Goal: Task Accomplishment & Management: Use online tool/utility

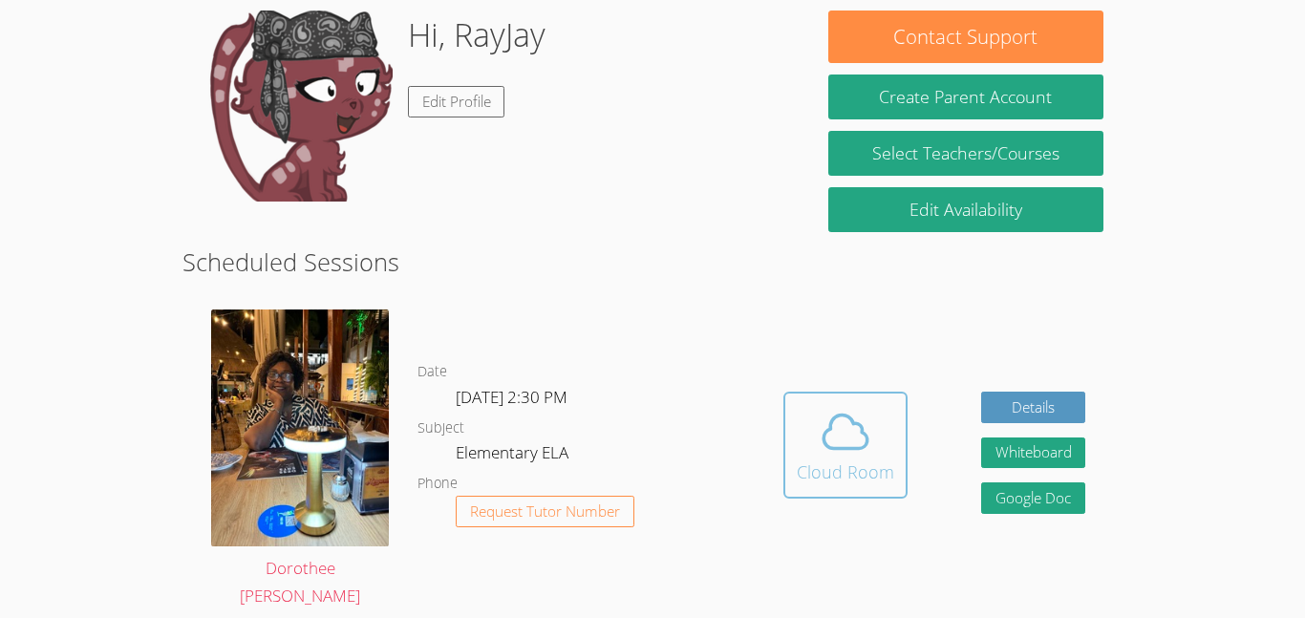
scroll to position [182, 0]
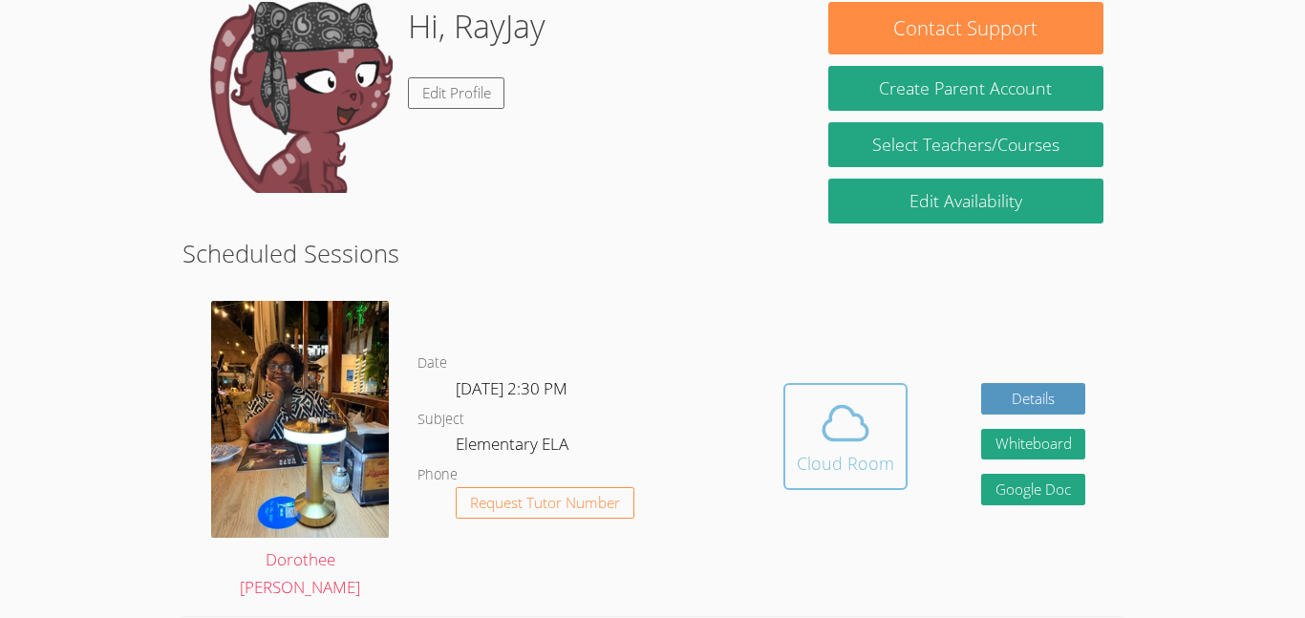
click at [837, 428] on icon at bounding box center [846, 424] width 54 height 54
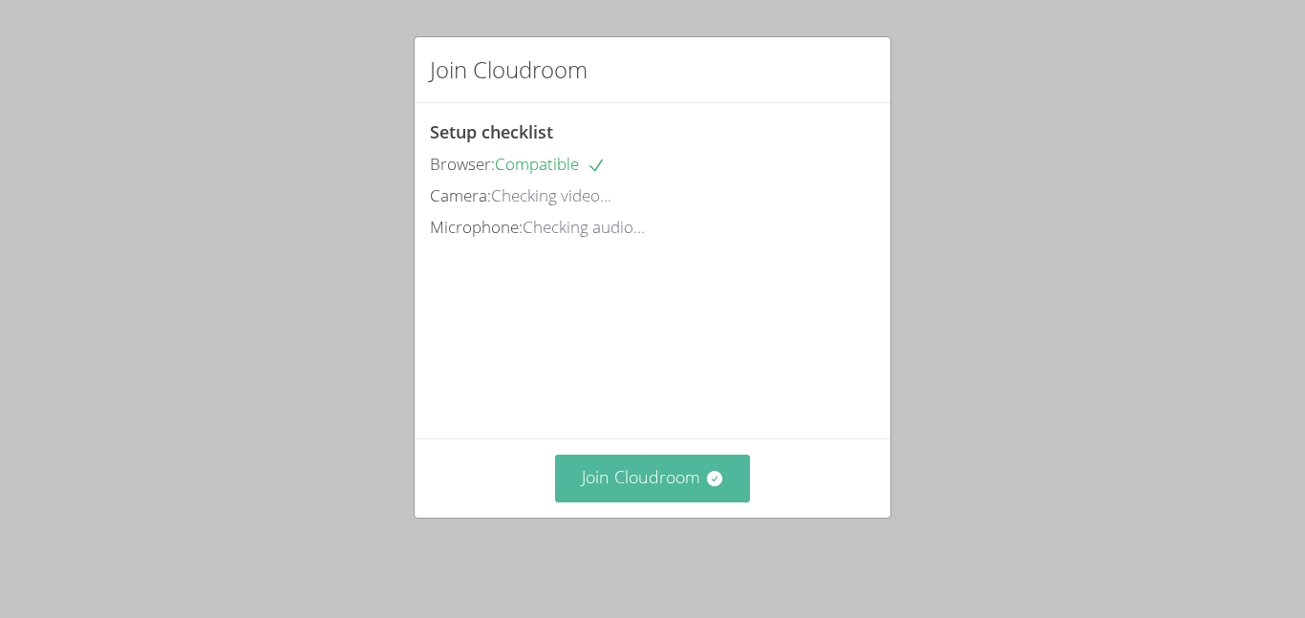
click at [644, 484] on button "Join Cloudroom" at bounding box center [653, 478] width 196 height 47
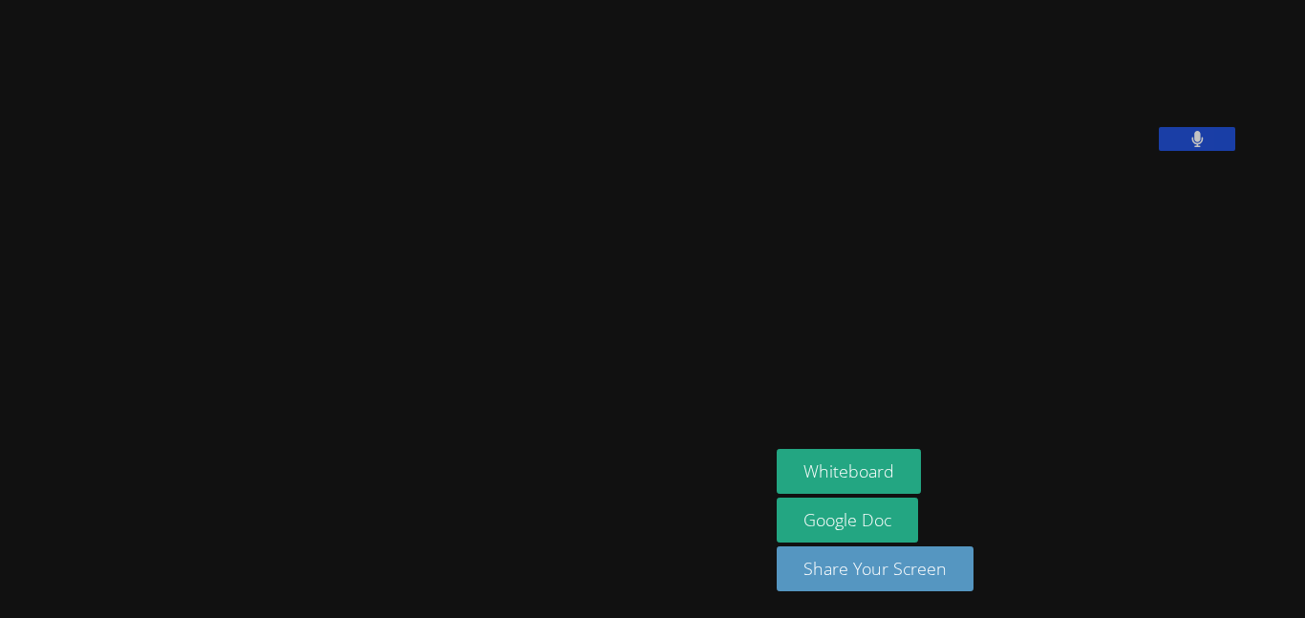
click at [528, 253] on video at bounding box center [385, 271] width 287 height 424
click at [528, 259] on video at bounding box center [385, 271] width 287 height 424
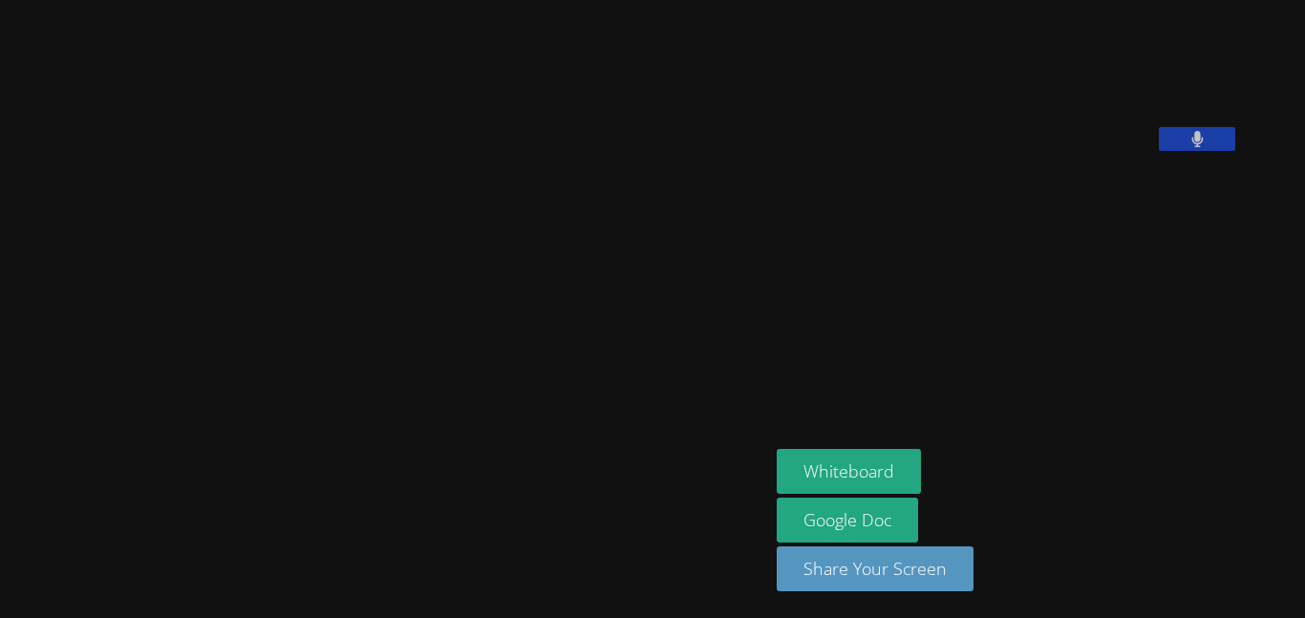
click at [242, 190] on video at bounding box center [385, 271] width 287 height 424
click at [242, 186] on video at bounding box center [385, 271] width 287 height 424
click at [242, 191] on video at bounding box center [385, 271] width 287 height 424
click at [242, 186] on video at bounding box center [385, 271] width 287 height 424
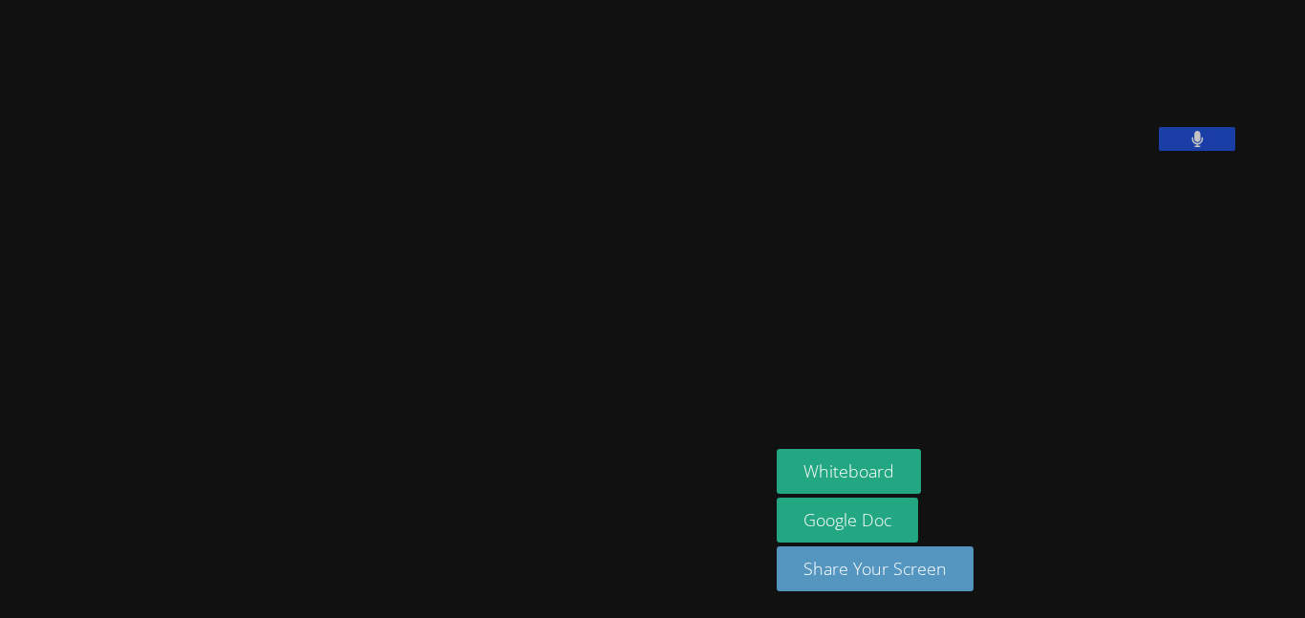
click at [242, 187] on video at bounding box center [385, 271] width 287 height 424
click at [242, 186] on video at bounding box center [385, 271] width 287 height 424
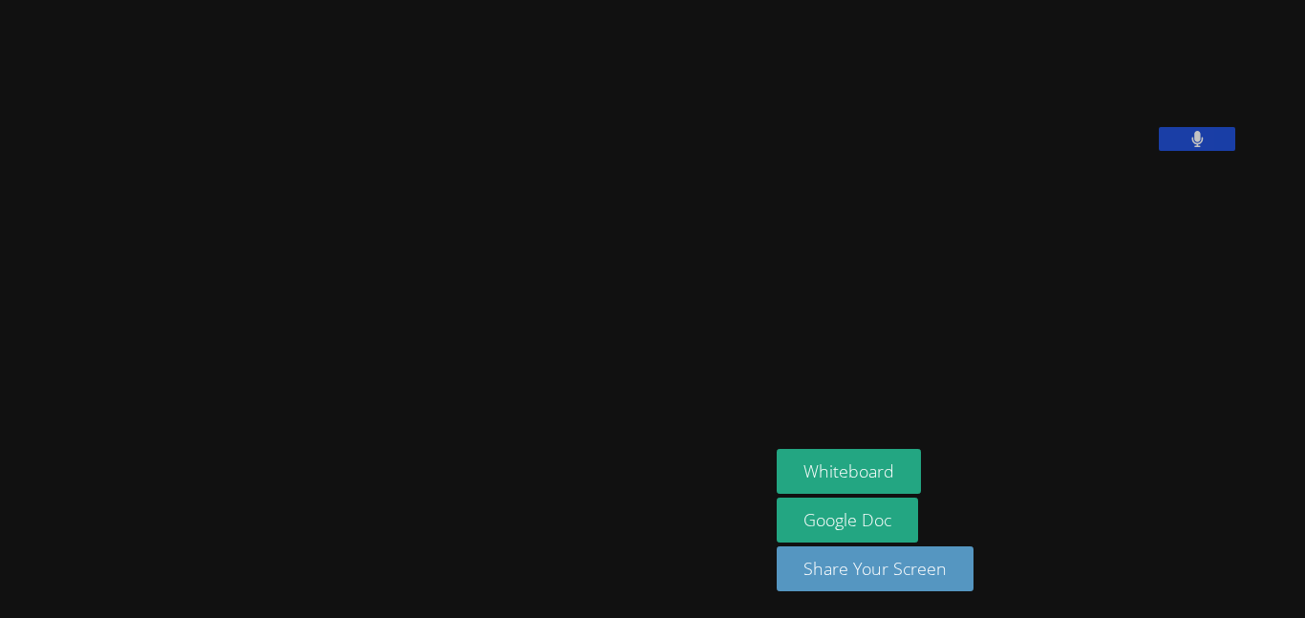
click at [242, 186] on video at bounding box center [385, 271] width 287 height 424
click at [242, 191] on video at bounding box center [385, 271] width 287 height 424
click at [242, 196] on video at bounding box center [385, 271] width 287 height 424
drag, startPoint x: 54, startPoint y: 196, endPoint x: 32, endPoint y: 180, distance: 27.3
click at [242, 180] on video at bounding box center [385, 271] width 287 height 424
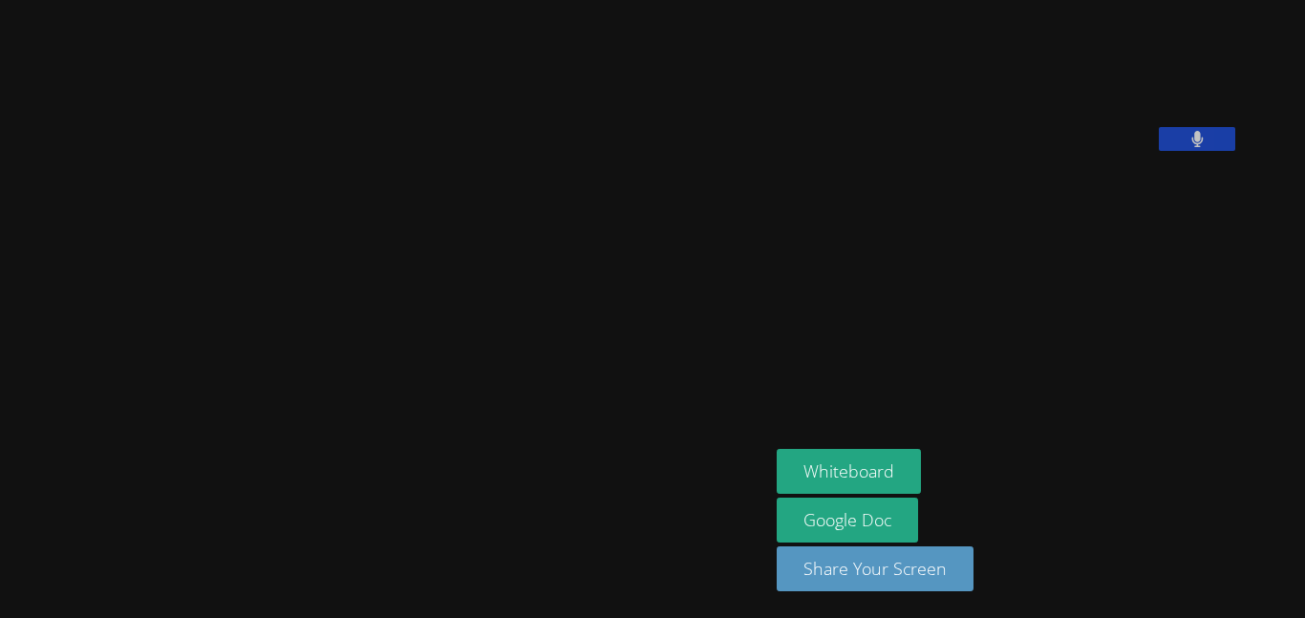
click at [242, 352] on video at bounding box center [385, 271] width 287 height 424
click at [242, 350] on video at bounding box center [385, 271] width 287 height 424
click at [242, 356] on video at bounding box center [385, 271] width 287 height 424
click at [242, 357] on video at bounding box center [385, 271] width 287 height 424
click at [242, 354] on video at bounding box center [385, 271] width 287 height 424
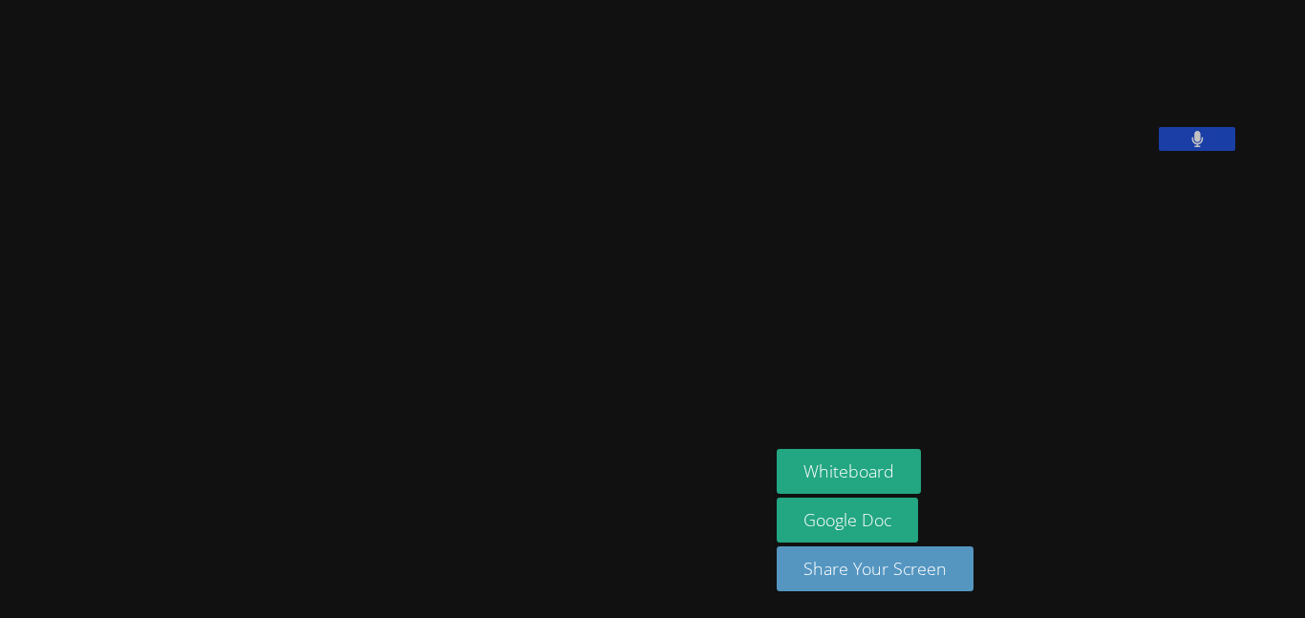
click at [242, 186] on video at bounding box center [385, 271] width 287 height 424
click at [242, 354] on video at bounding box center [385, 271] width 287 height 424
drag, startPoint x: 61, startPoint y: 186, endPoint x: 26, endPoint y: 353, distance: 170.0
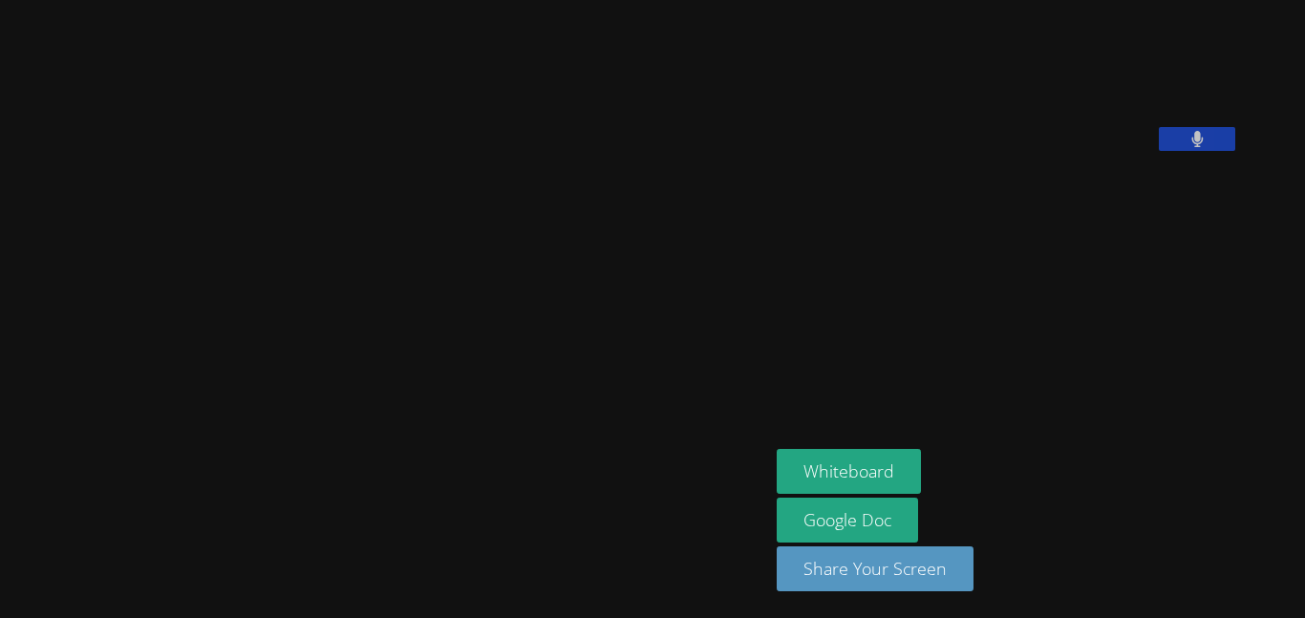
click at [242, 353] on video at bounding box center [385, 271] width 287 height 424
click at [242, 356] on video at bounding box center [385, 271] width 287 height 424
click at [242, 361] on video at bounding box center [385, 271] width 287 height 424
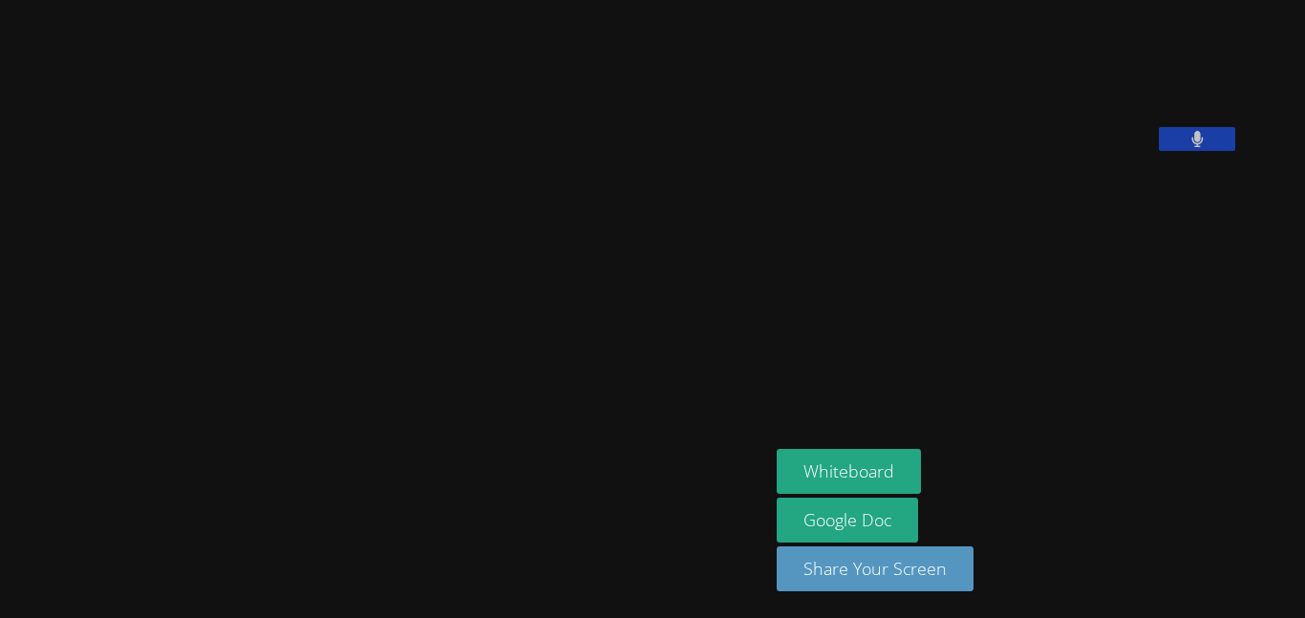
click at [242, 361] on video at bounding box center [385, 271] width 287 height 424
click at [242, 355] on video at bounding box center [385, 271] width 287 height 424
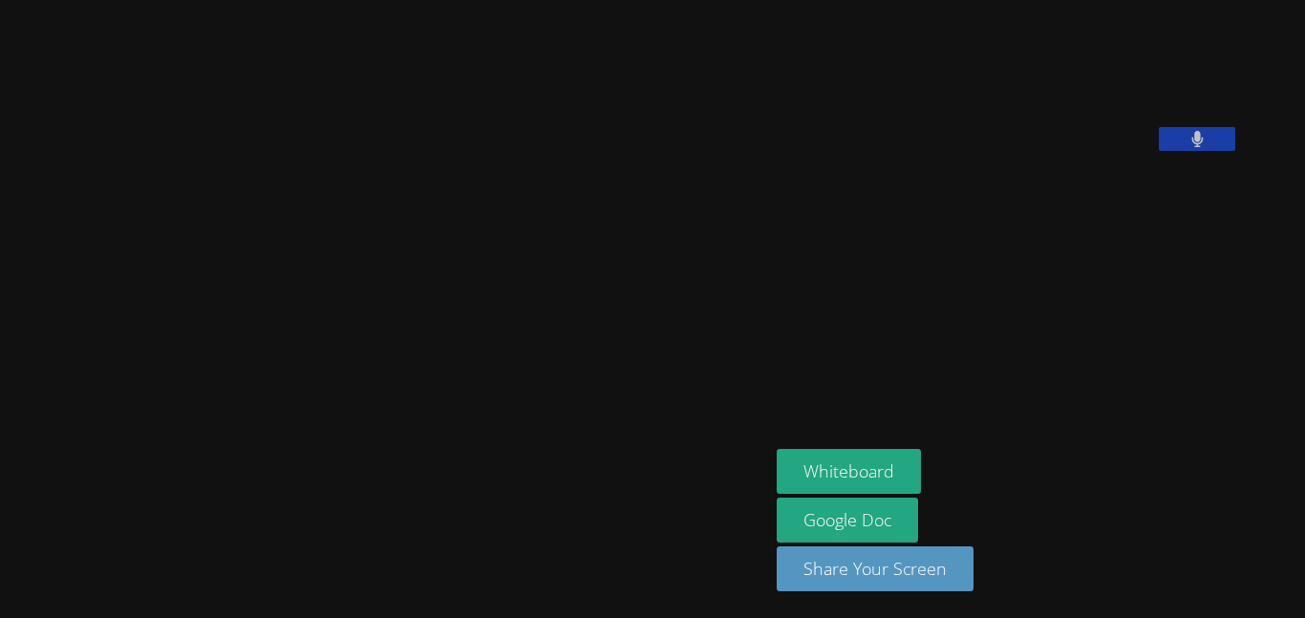
click at [242, 355] on video at bounding box center [385, 271] width 287 height 424
click at [242, 353] on video at bounding box center [385, 271] width 287 height 424
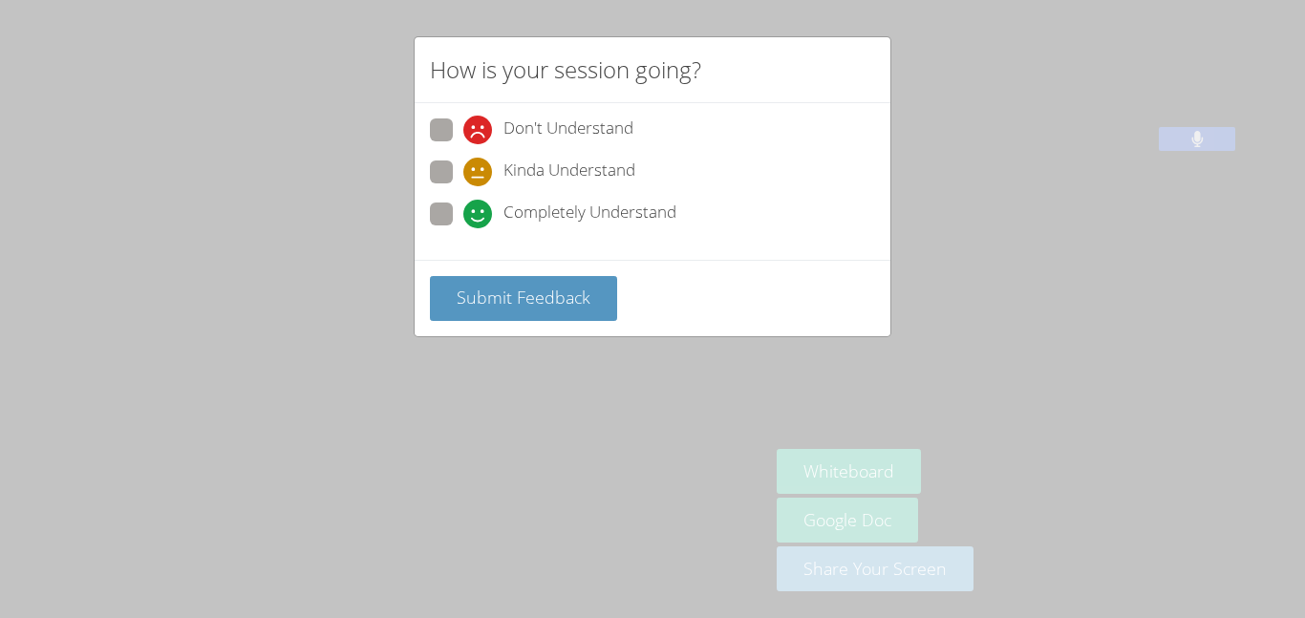
click at [484, 204] on icon at bounding box center [477, 214] width 29 height 29
click at [480, 204] on input "Completely Understand" at bounding box center [471, 211] width 16 height 16
radio input "true"
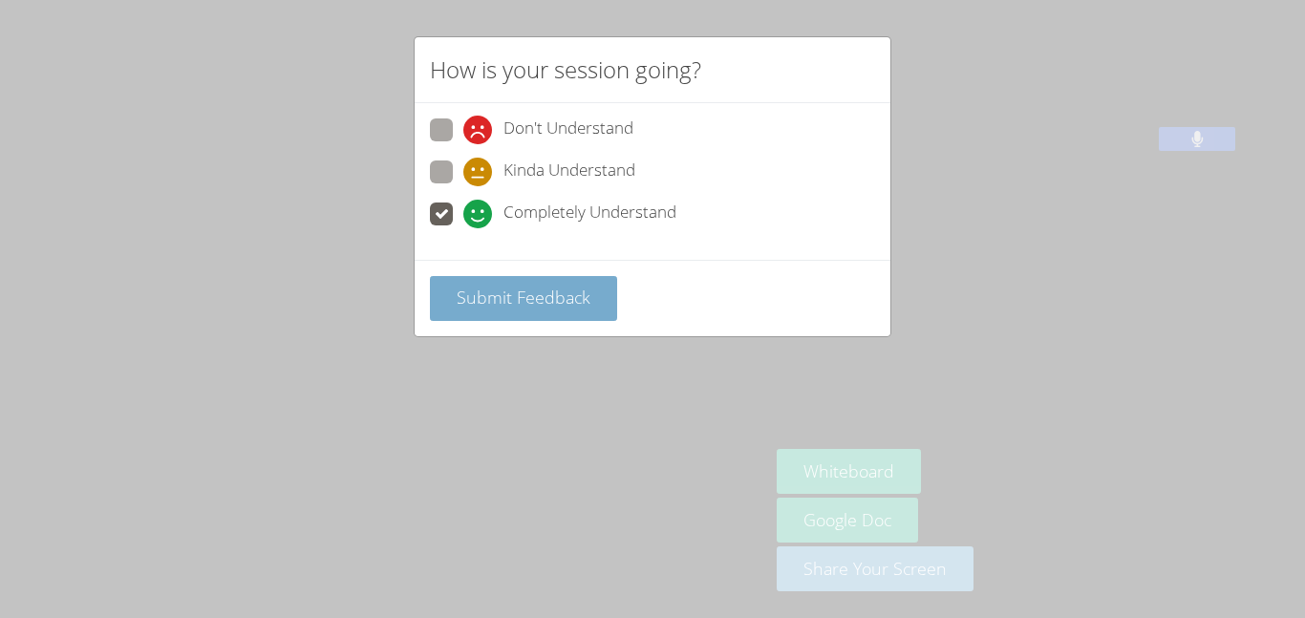
click at [498, 294] on span "Submit Feedback" at bounding box center [524, 297] width 134 height 23
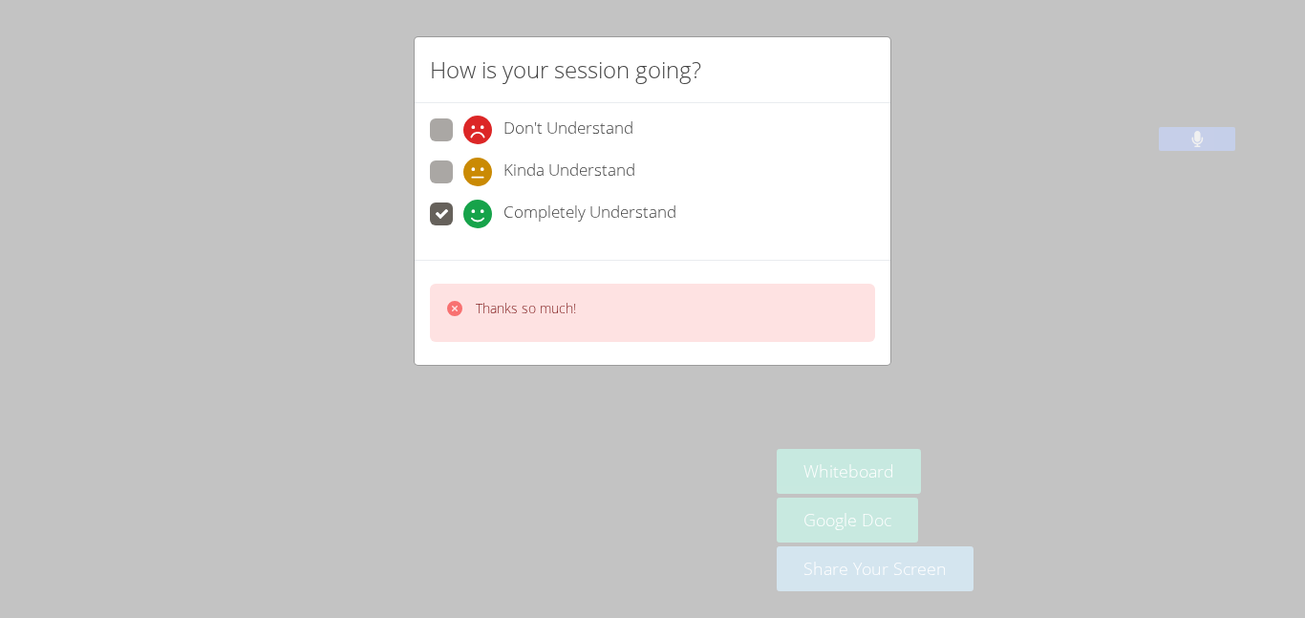
click at [501, 354] on div "Thanks so much!" at bounding box center [653, 312] width 476 height 105
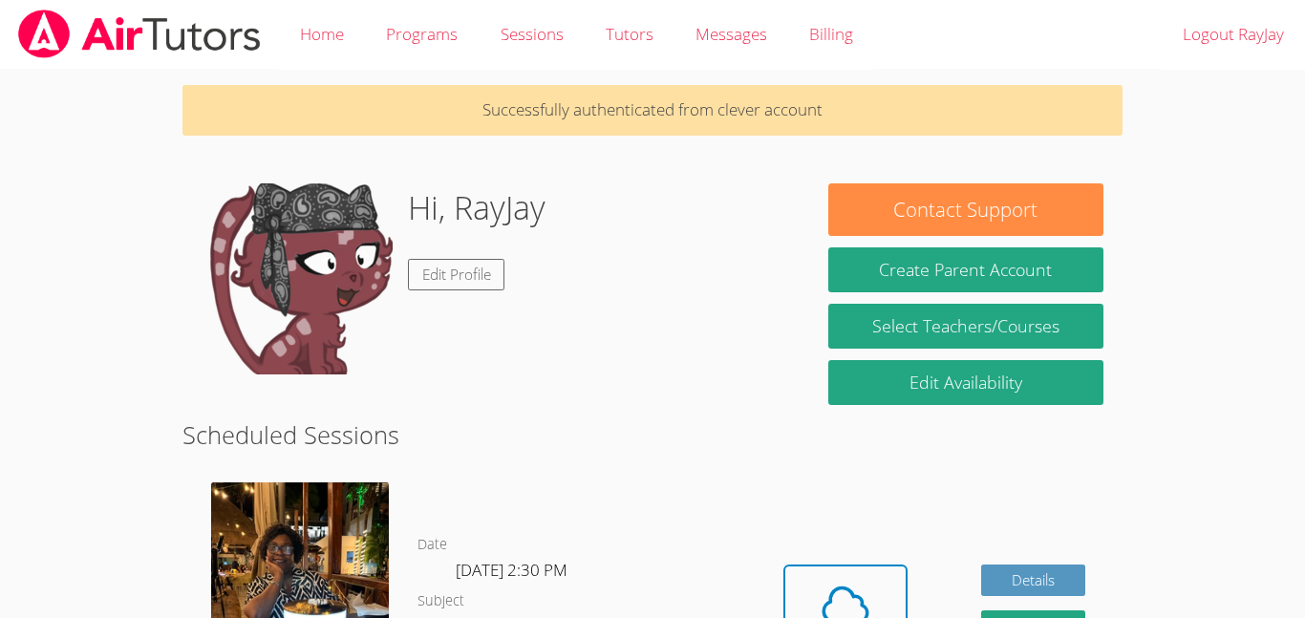
scroll to position [182, 0]
